Goal: Task Accomplishment & Management: Manage account settings

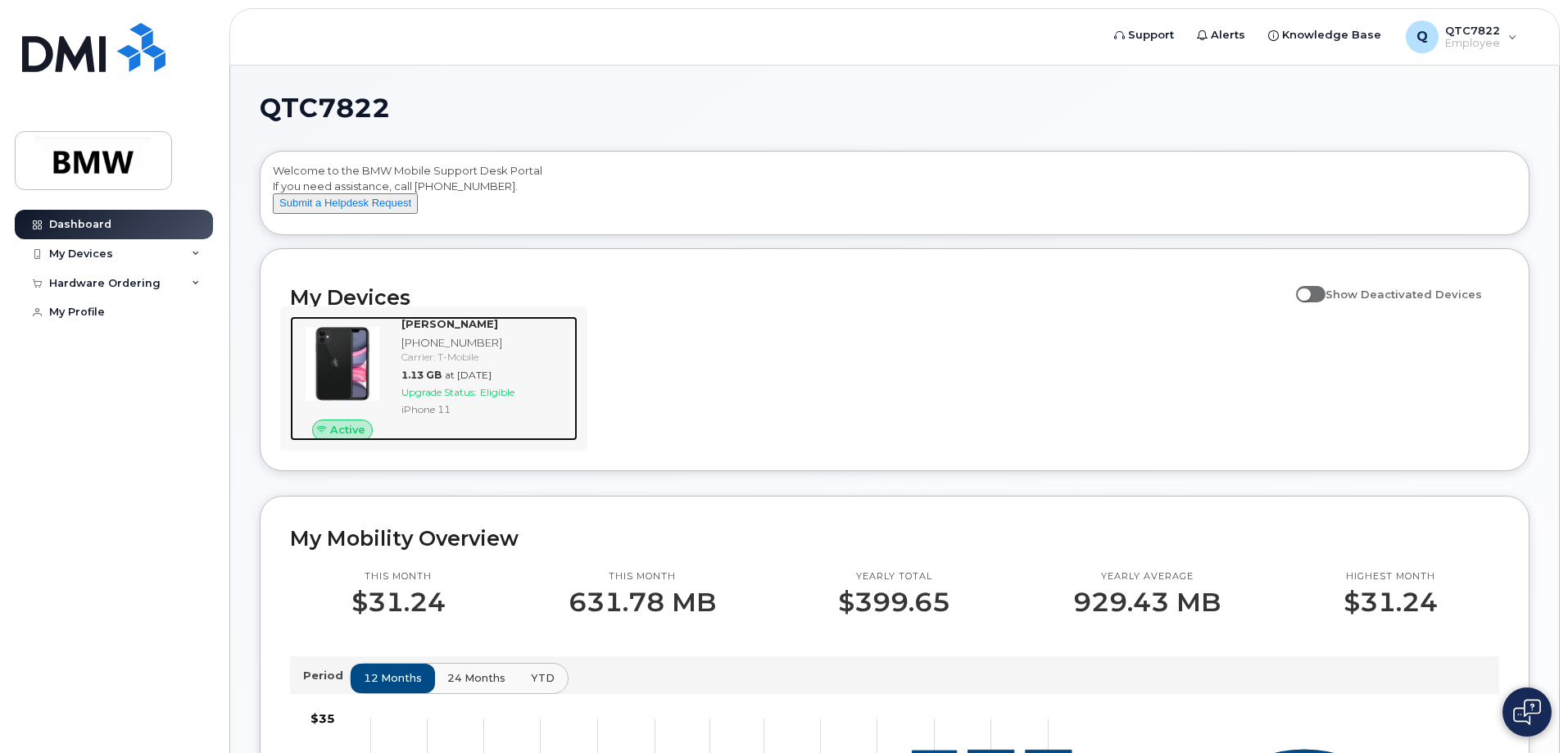
click at [449, 398] on span "Upgrade Status:" at bounding box center [439, 391] width 75 height 13
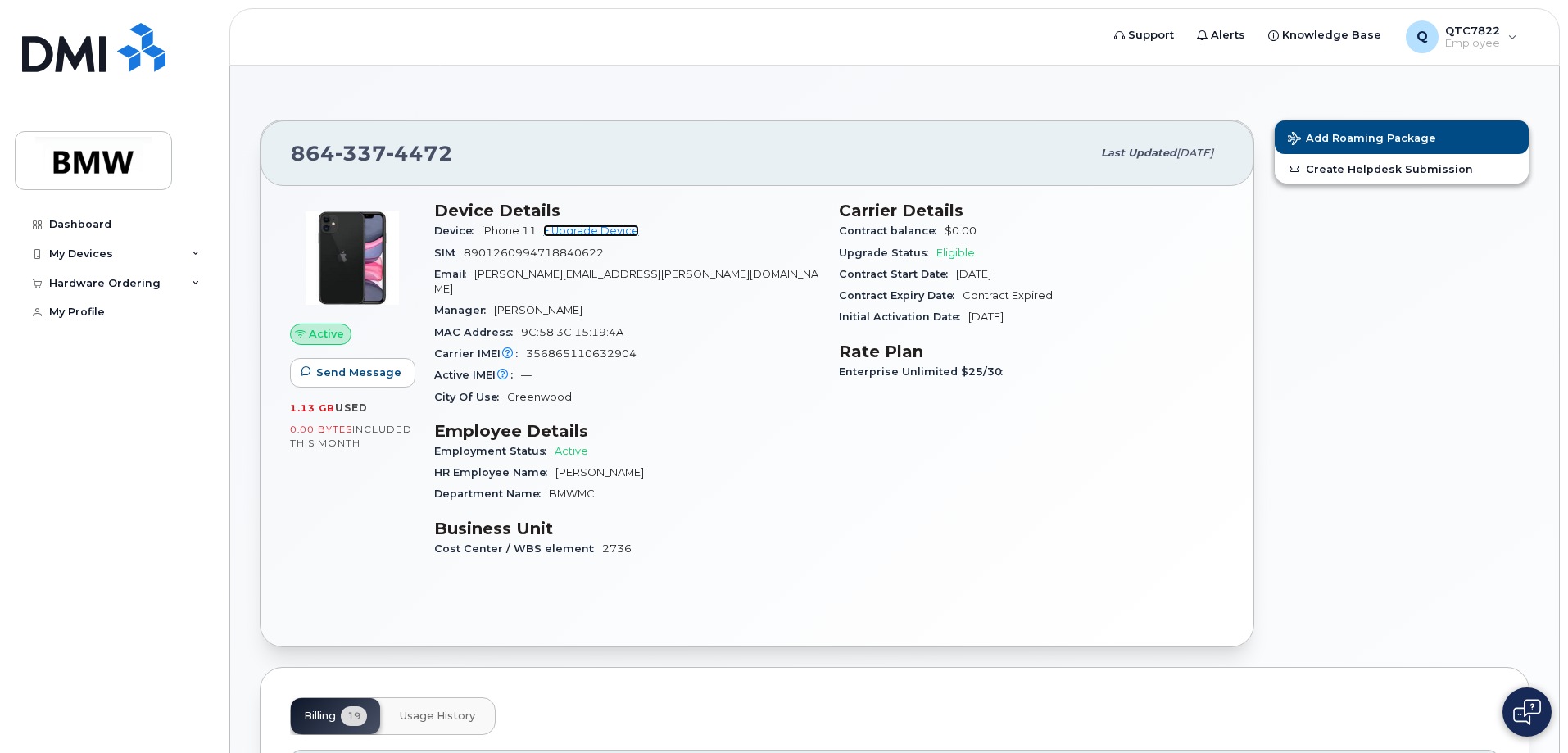
click at [607, 231] on link "+ Upgrade Device" at bounding box center [591, 230] width 96 height 13
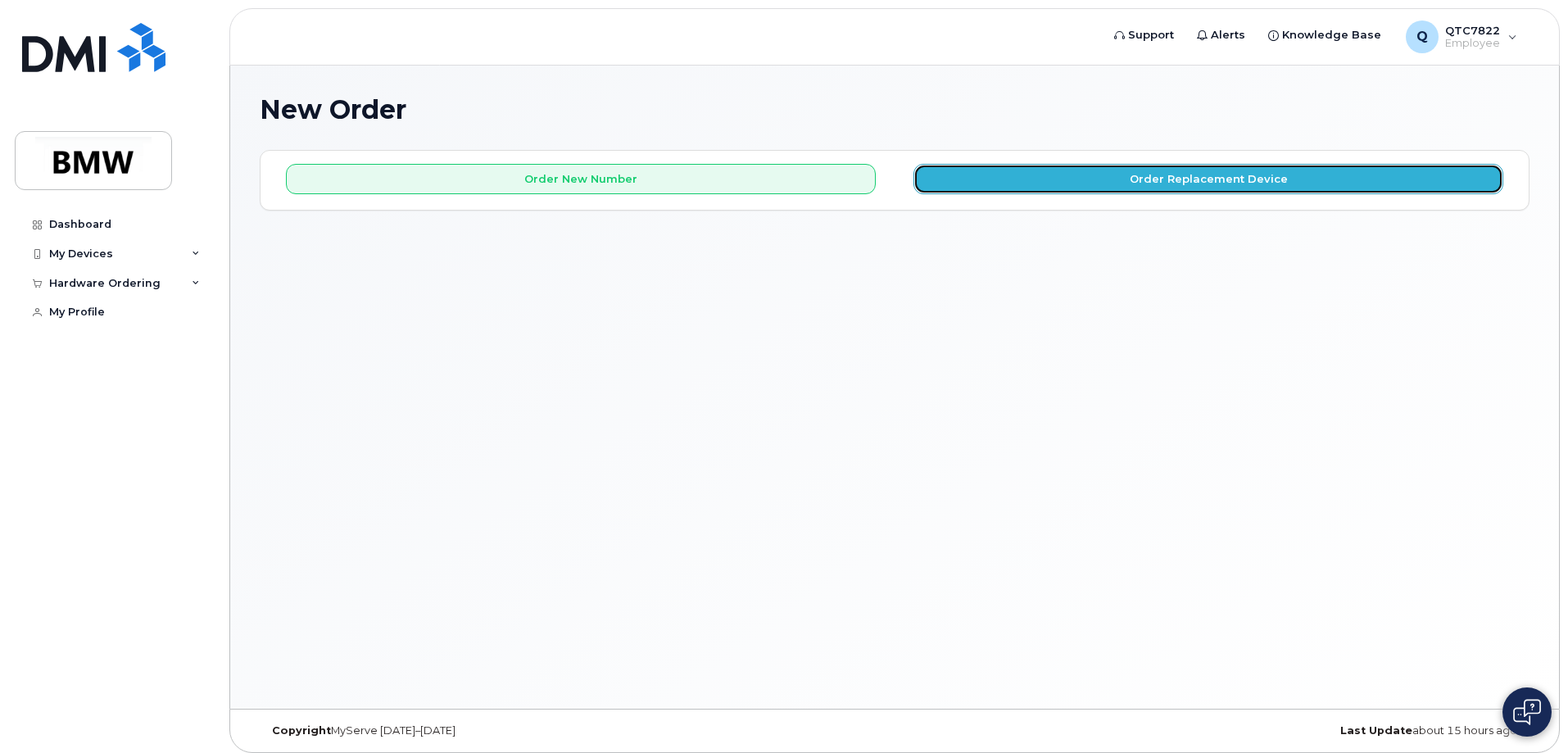
click at [1239, 174] on button "Order Replacement Device" at bounding box center [1208, 179] width 590 height 30
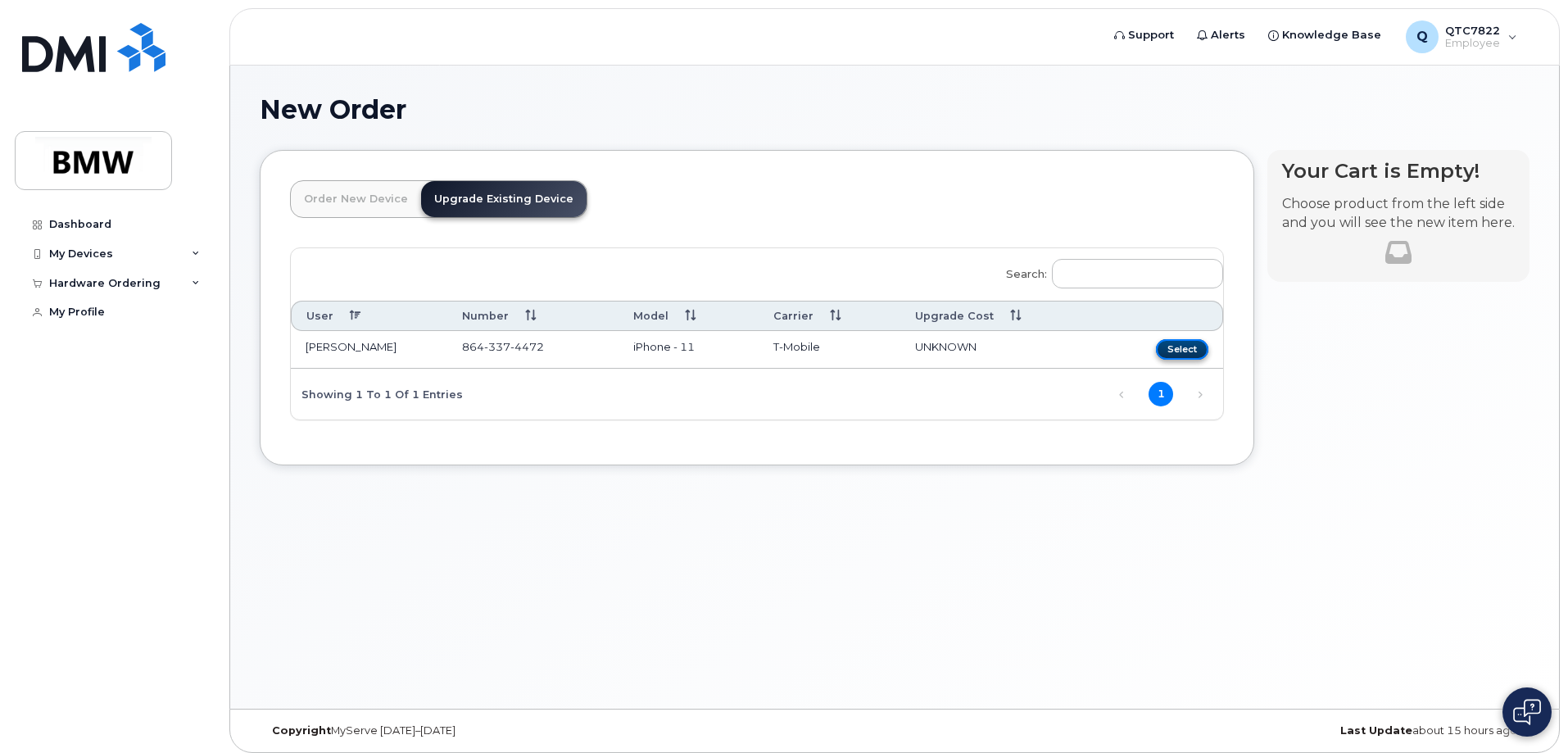
click at [1173, 348] on button "Select" at bounding box center [1182, 349] width 53 height 20
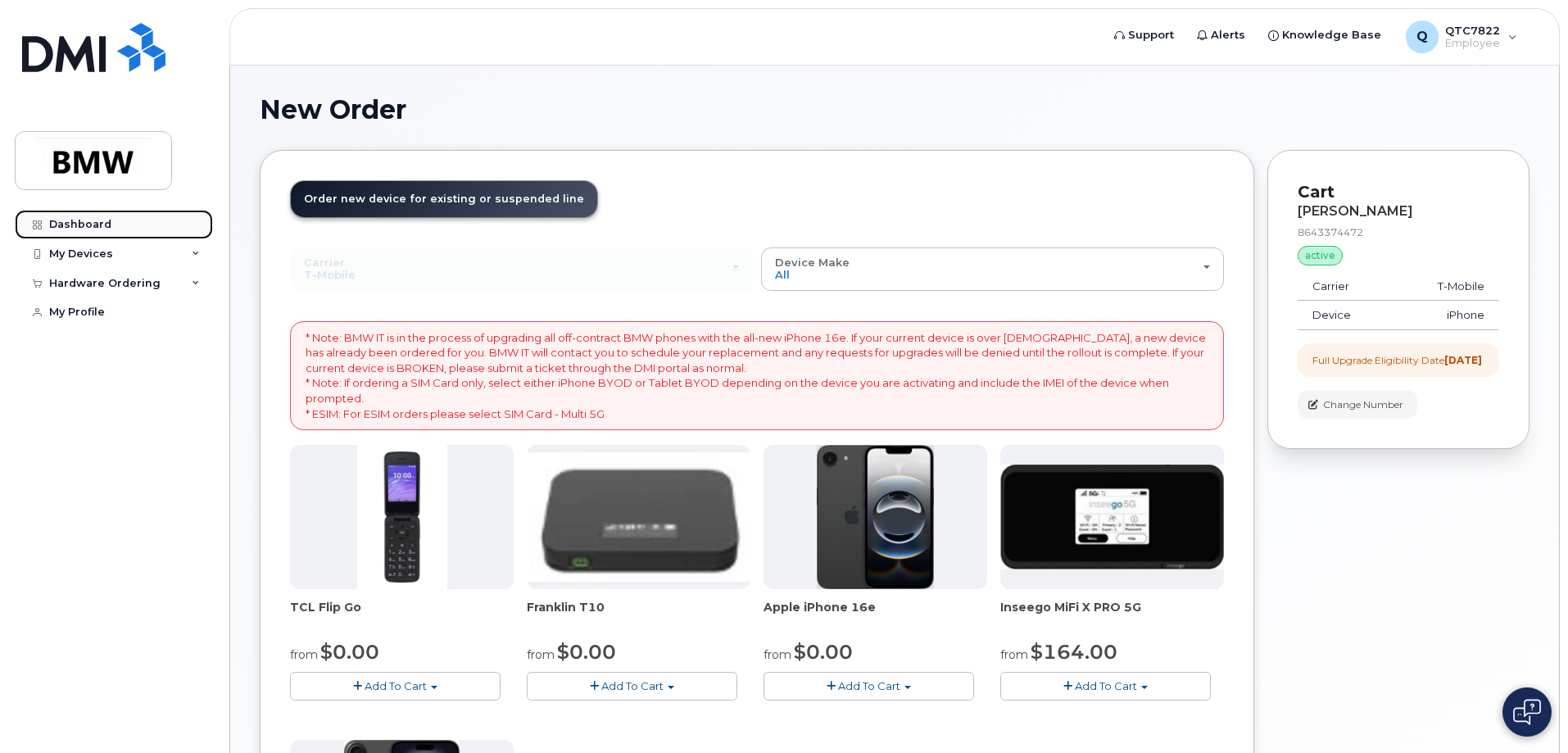
click at [82, 228] on div "Dashboard" at bounding box center [80, 224] width 62 height 13
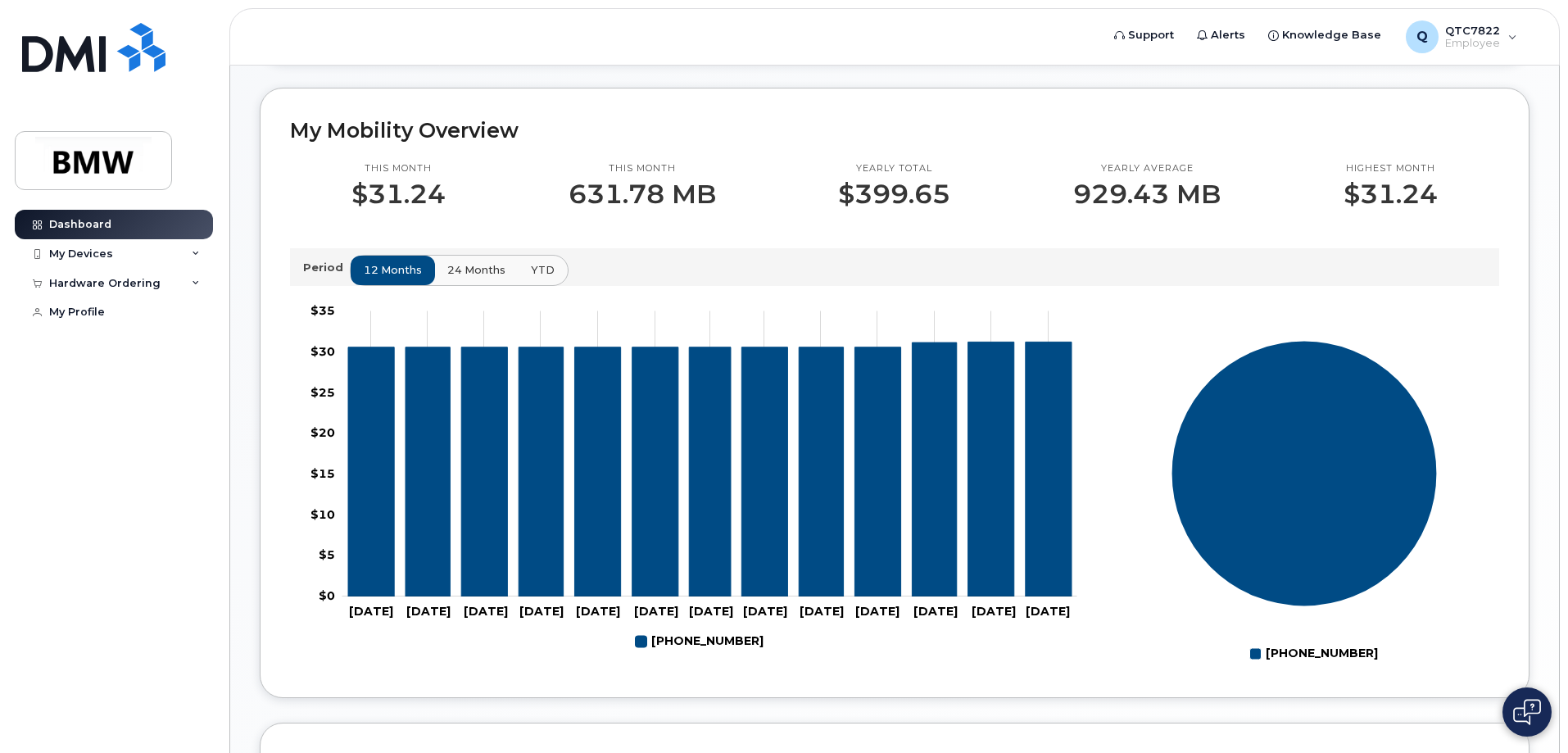
scroll to position [410, 0]
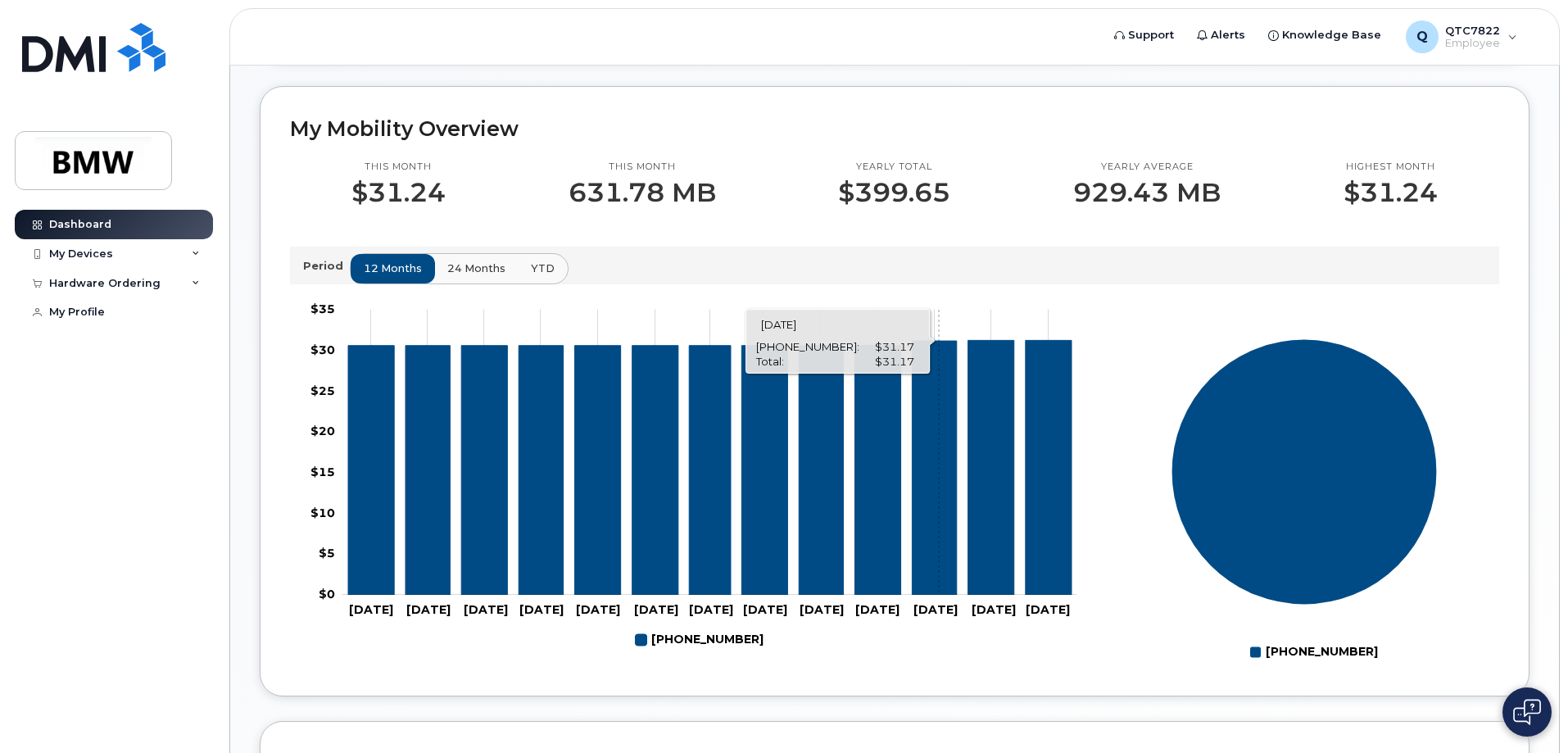
click at [939, 533] on icon "864-337-4472" at bounding box center [934, 467] width 44 height 254
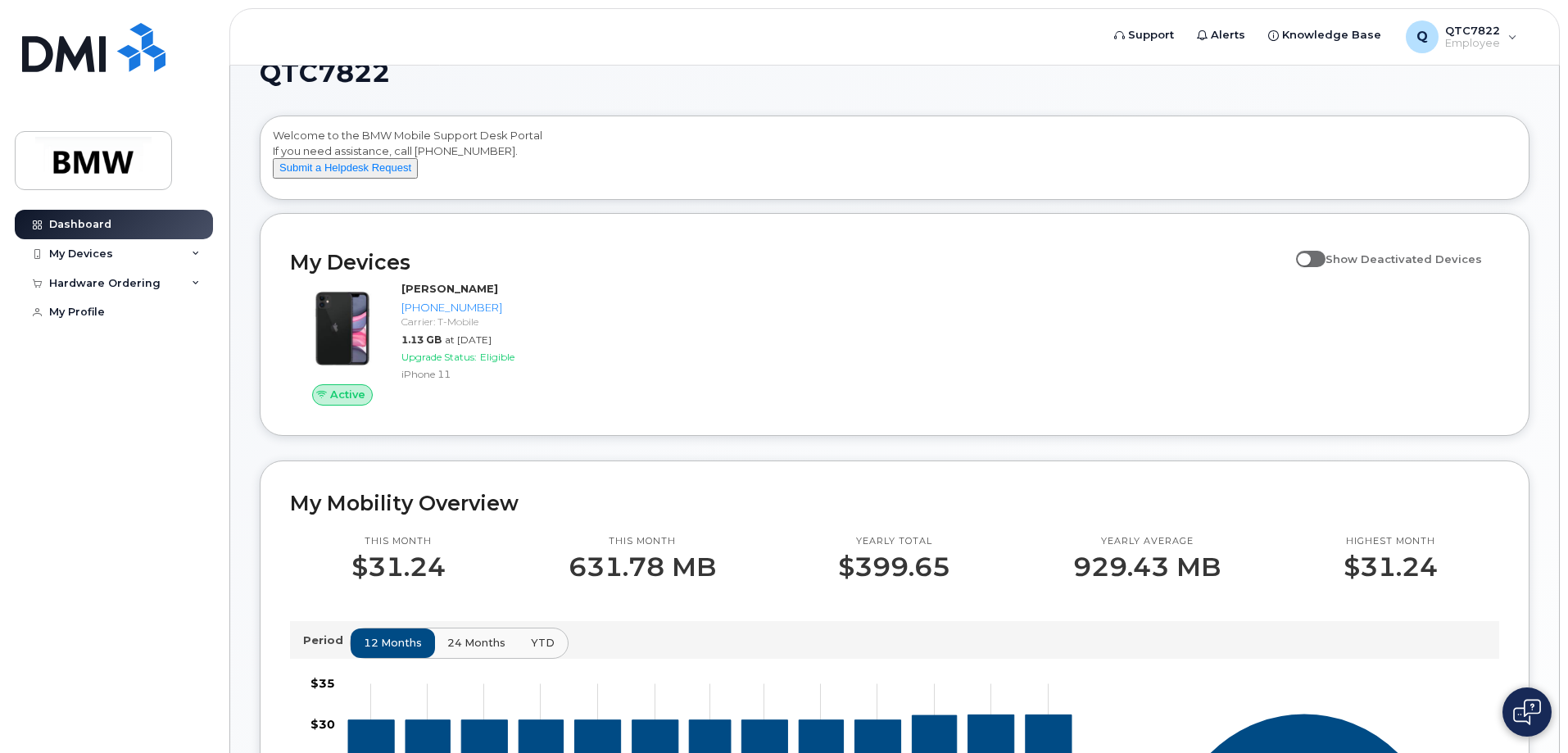
scroll to position [0, 0]
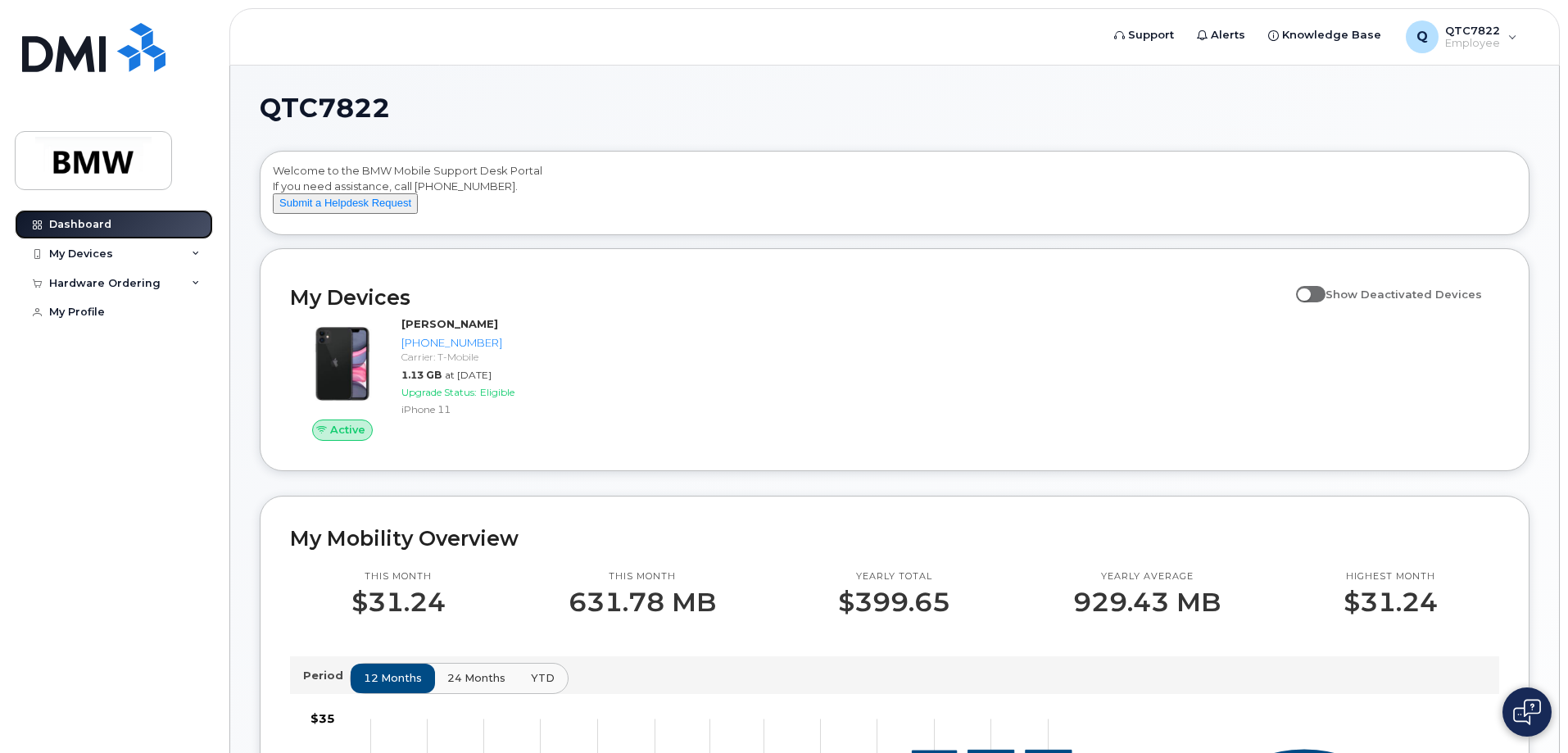
click at [94, 214] on link "Dashboard" at bounding box center [114, 224] width 199 height 29
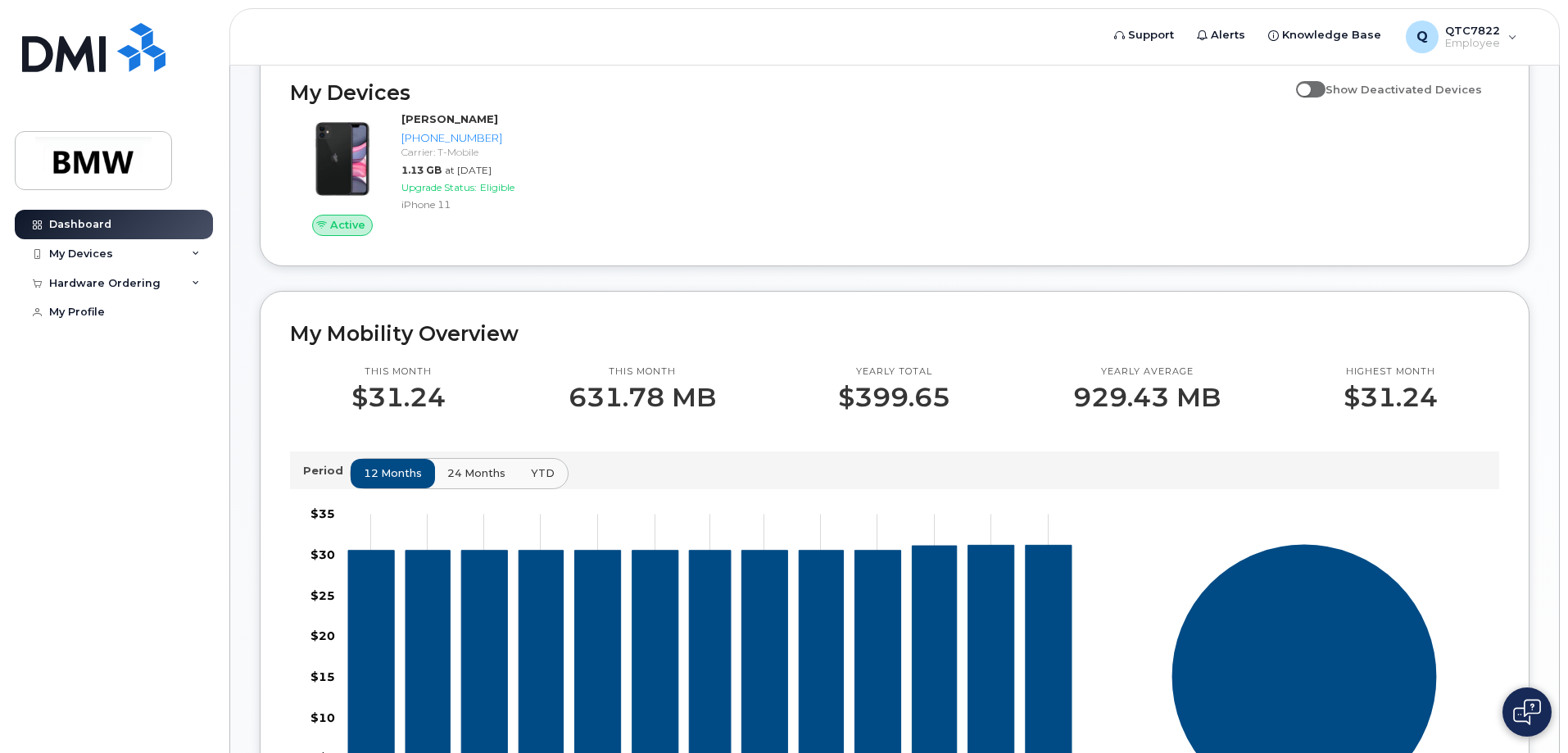
scroll to position [245, 0]
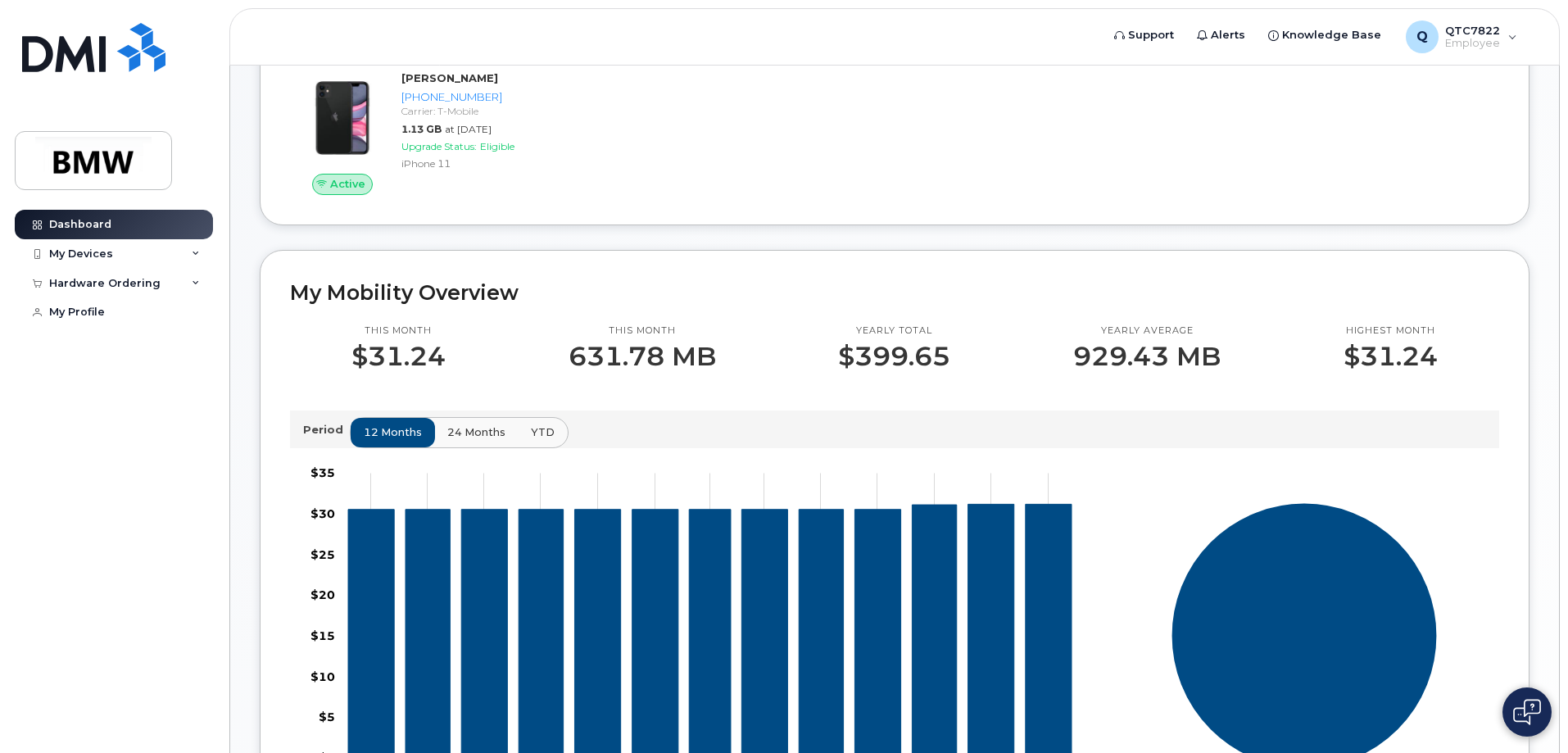
click at [628, 368] on p "631.78 MB" at bounding box center [643, 356] width 147 height 29
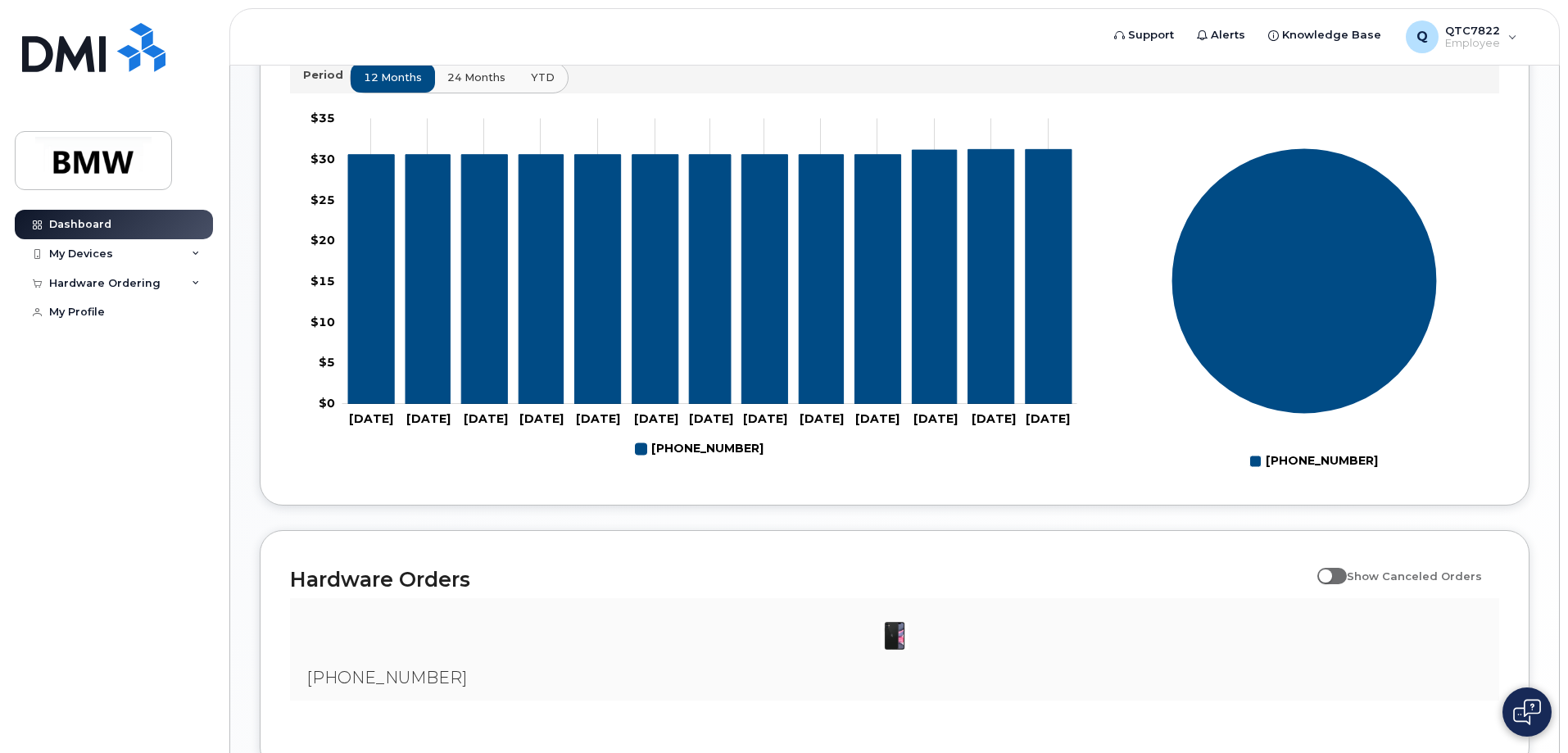
scroll to position [329, 0]
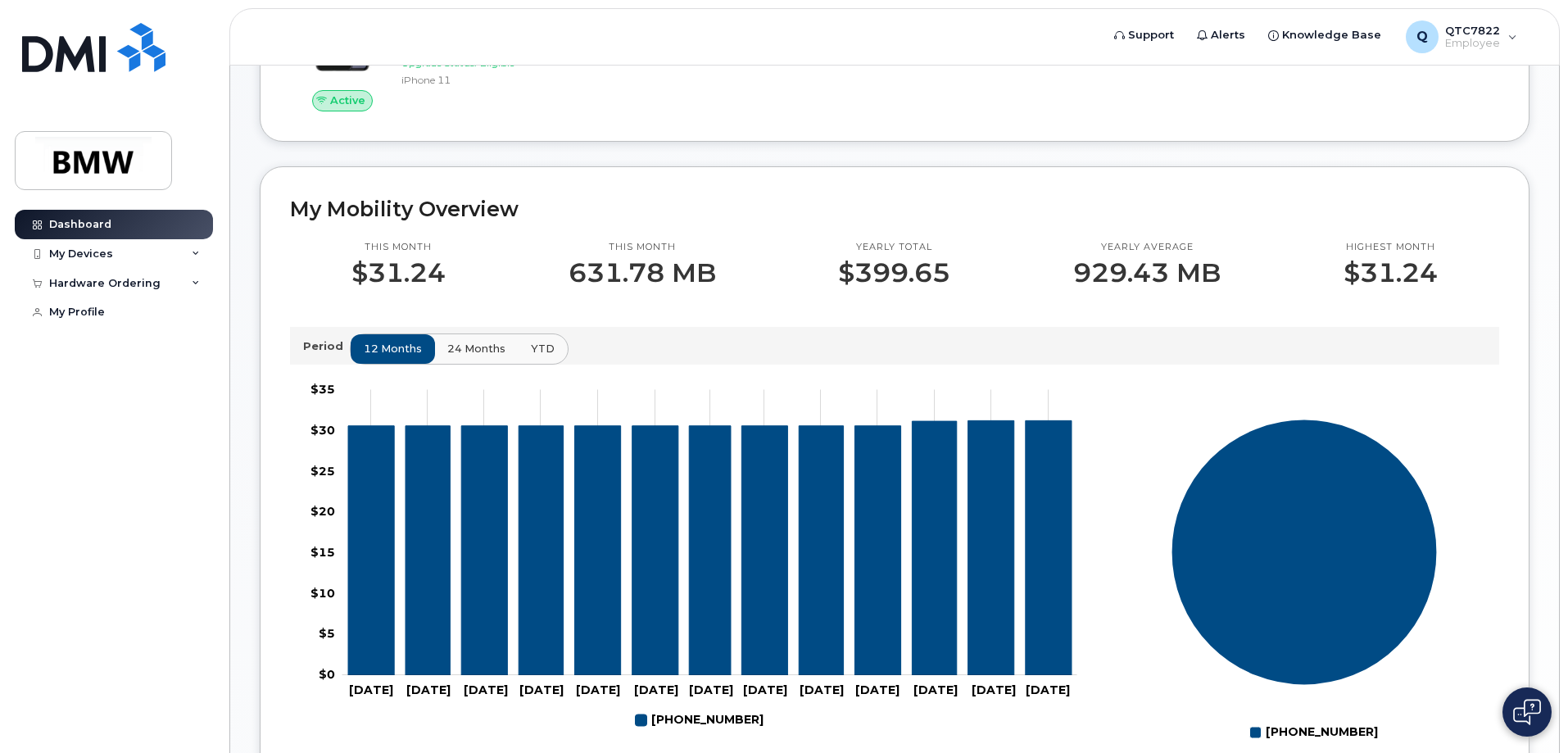
click at [398, 274] on p "$31.24" at bounding box center [398, 272] width 94 height 29
drag, startPoint x: 407, startPoint y: 275, endPoint x: 635, endPoint y: 305, distance: 230.0
click at [461, 287] on div "This month $31.24" at bounding box center [398, 264] width 217 height 47
click at [657, 287] on p "631.78 MB" at bounding box center [643, 272] width 147 height 29
click at [651, 287] on p "631.78 MB" at bounding box center [643, 272] width 147 height 29
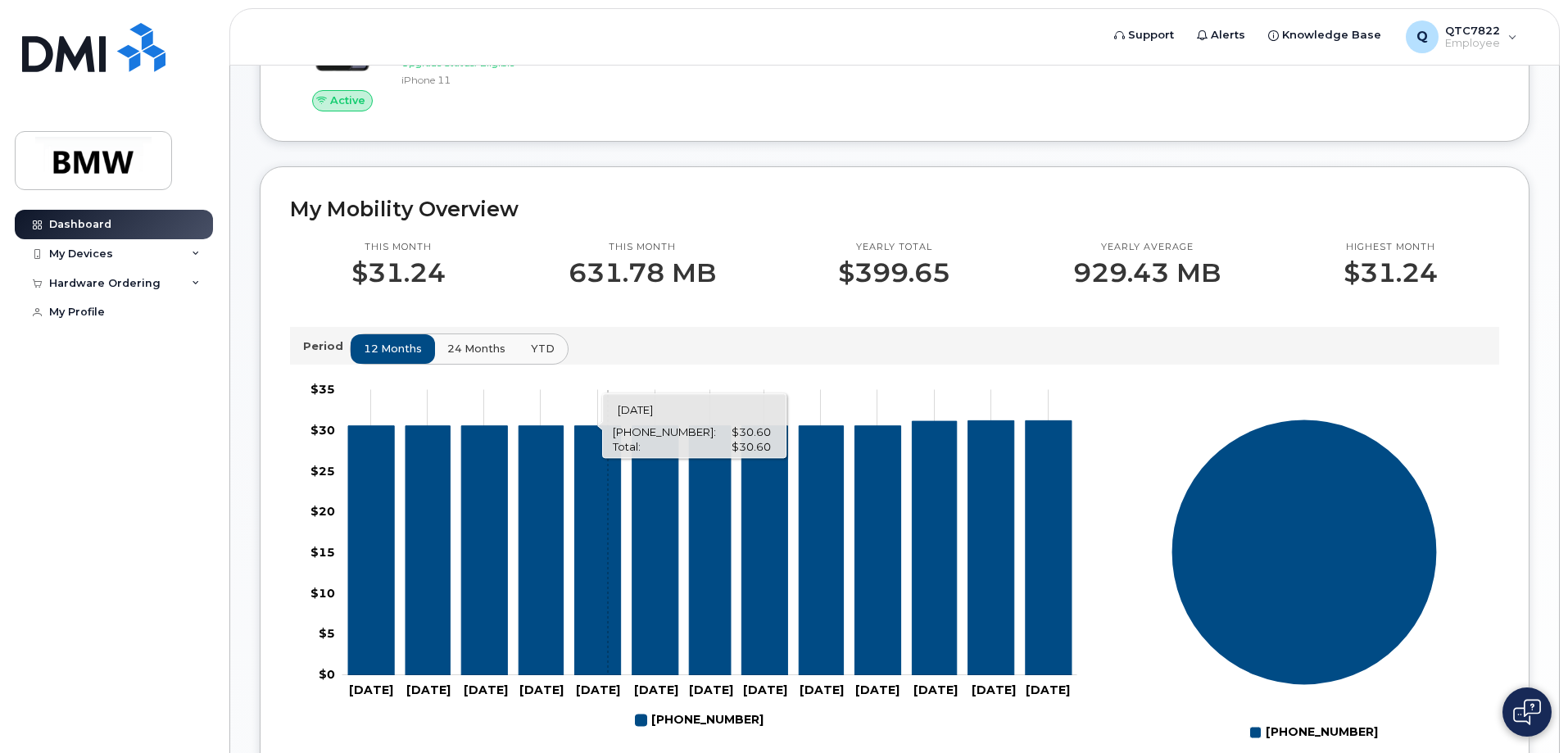
click at [608, 620] on icon "864-337-4472" at bounding box center [597, 549] width 46 height 249
click at [608, 616] on icon "864-337-4472" at bounding box center [597, 549] width 46 height 249
click at [905, 583] on rect "Chart" at bounding box center [710, 532] width 735 height 285
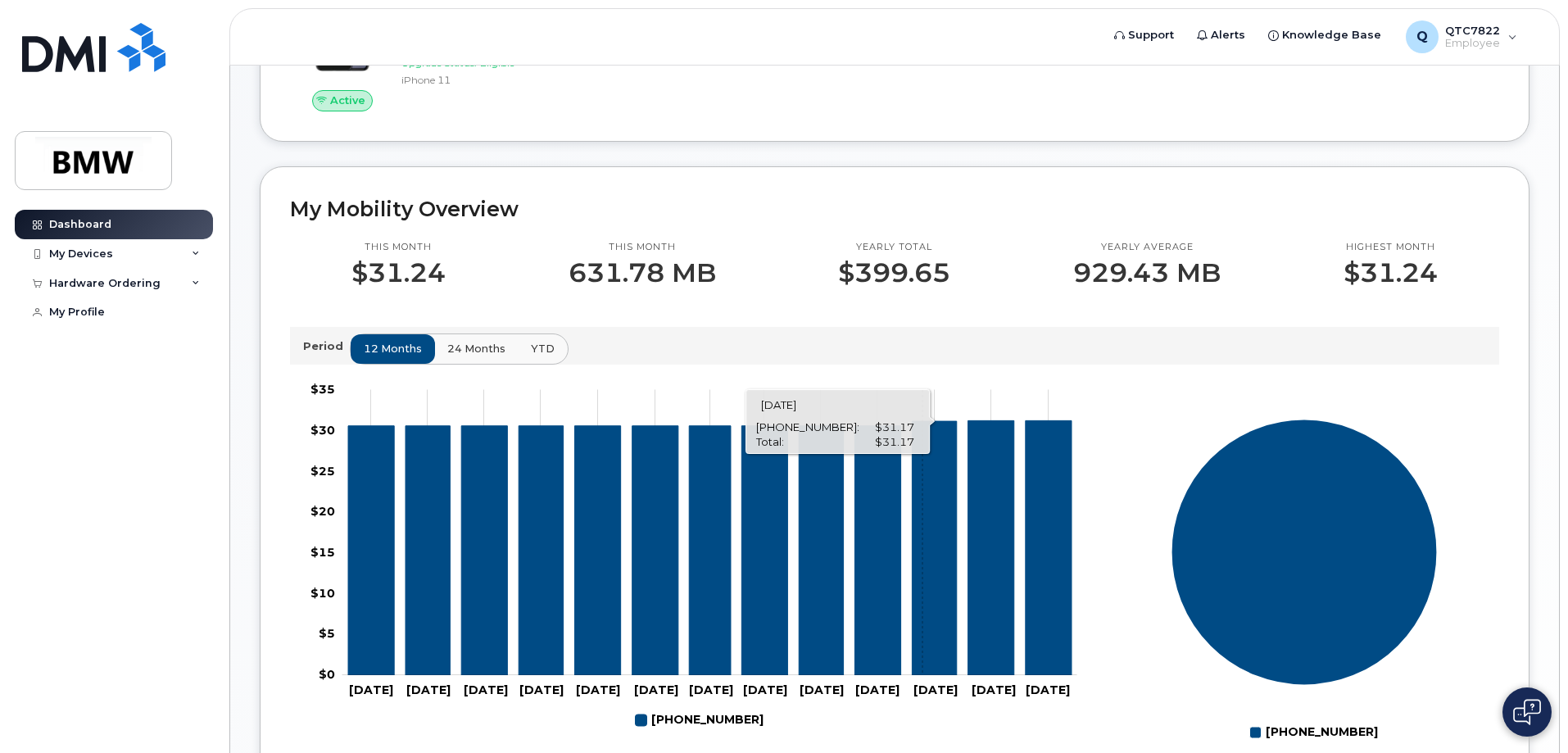
click at [928, 580] on icon "864-337-4472" at bounding box center [934, 548] width 44 height 254
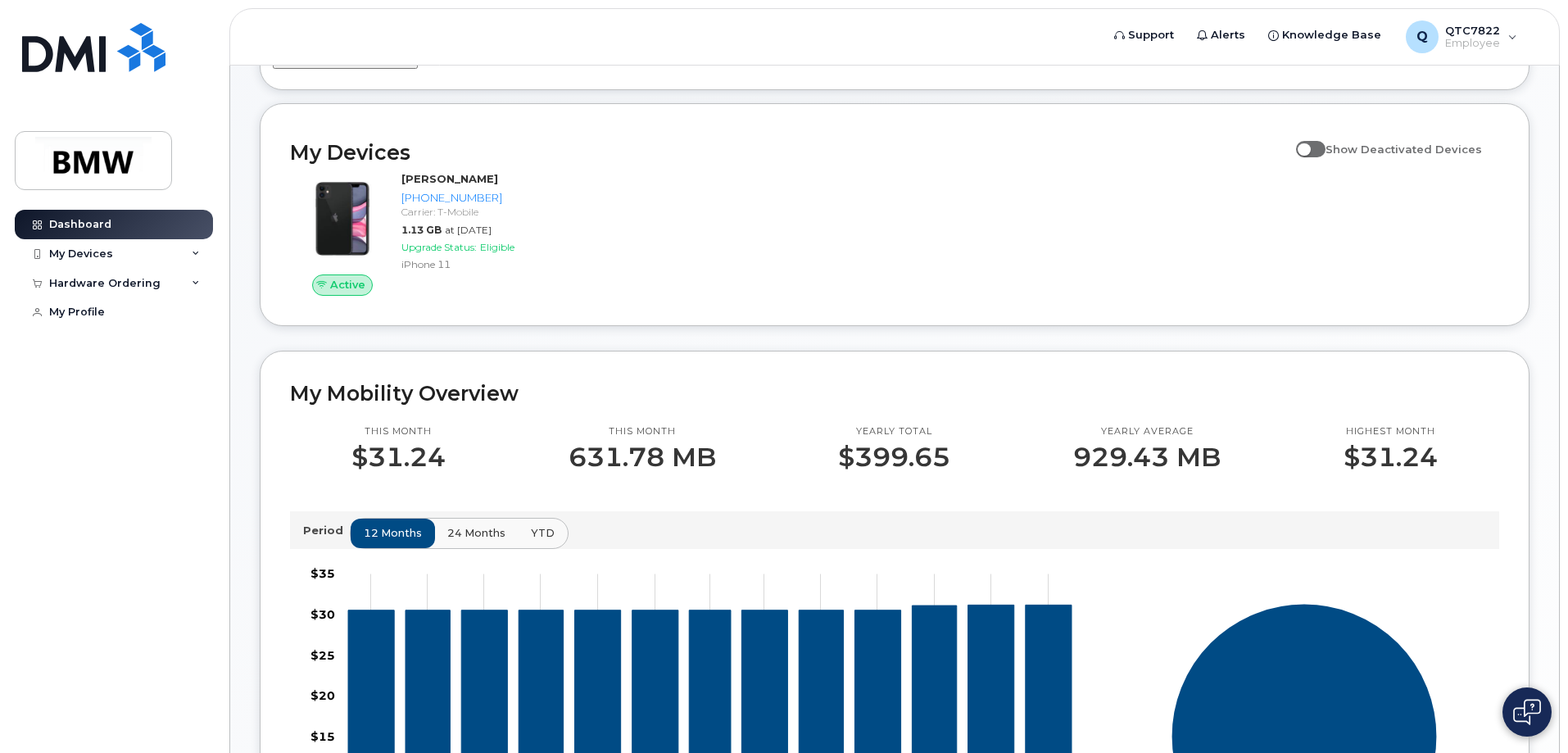
scroll to position [0, 0]
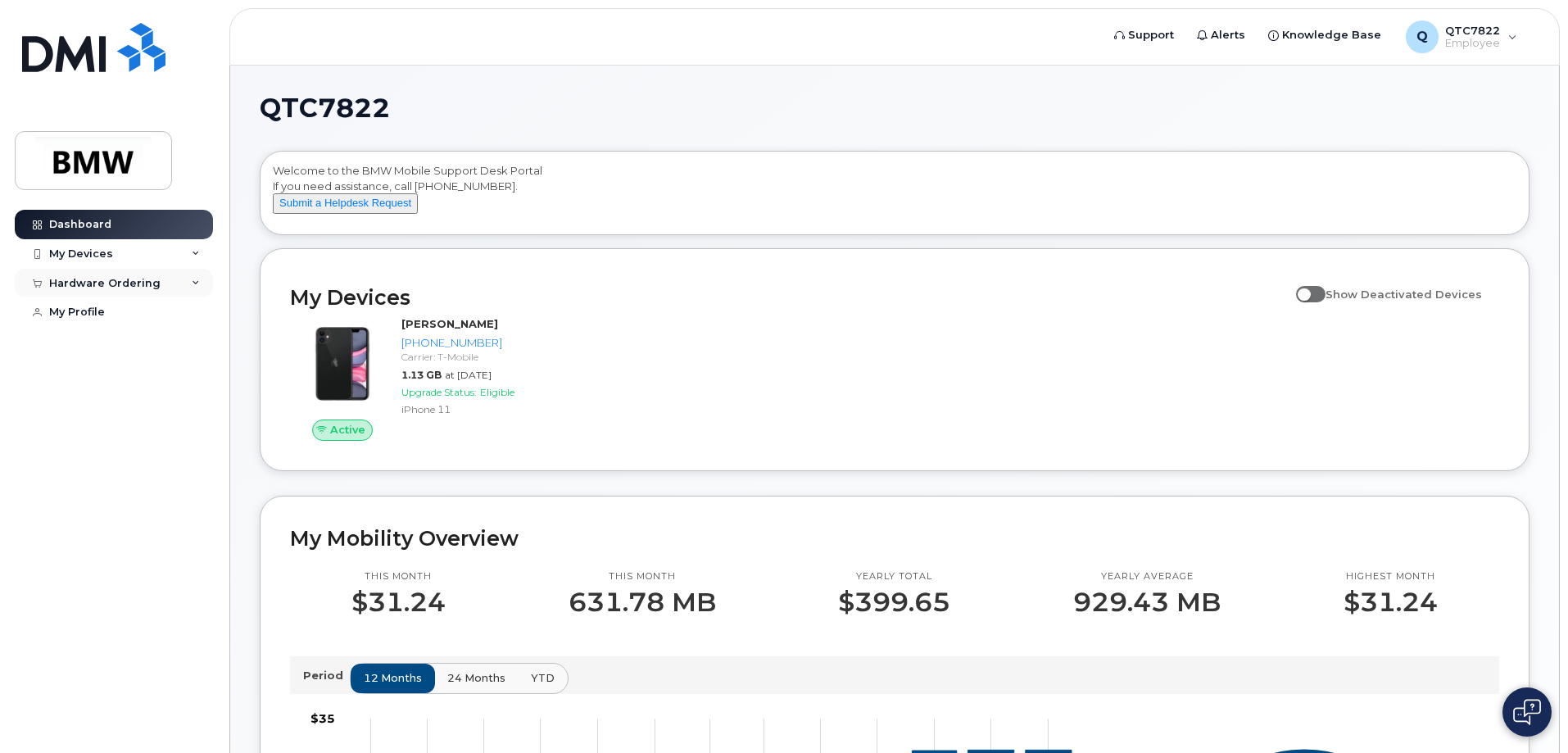
click at [116, 286] on div "Hardware Ordering" at bounding box center [105, 283] width 111 height 13
click at [82, 377] on div "My Profile" at bounding box center [77, 375] width 55 height 13
